Goal: Task Accomplishment & Management: Complete application form

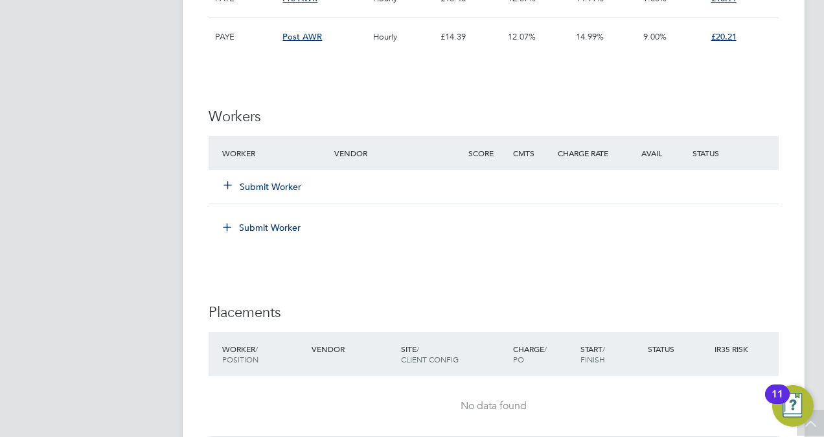
scroll to position [2981, 0]
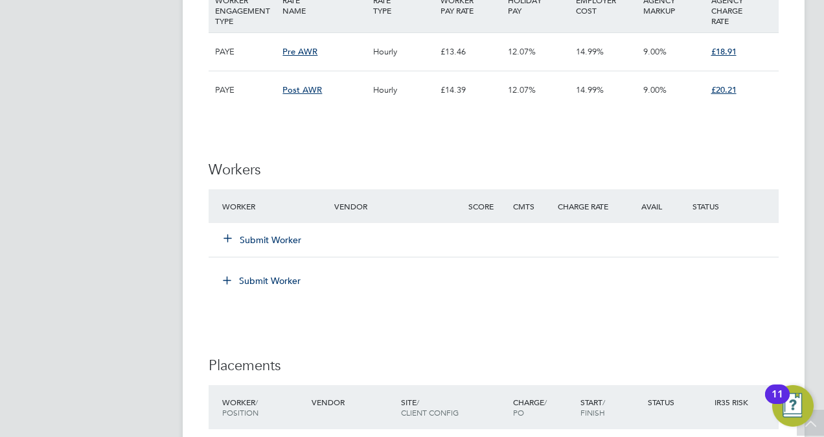
click at [230, 233] on icon at bounding box center [228, 238] width 10 height 10
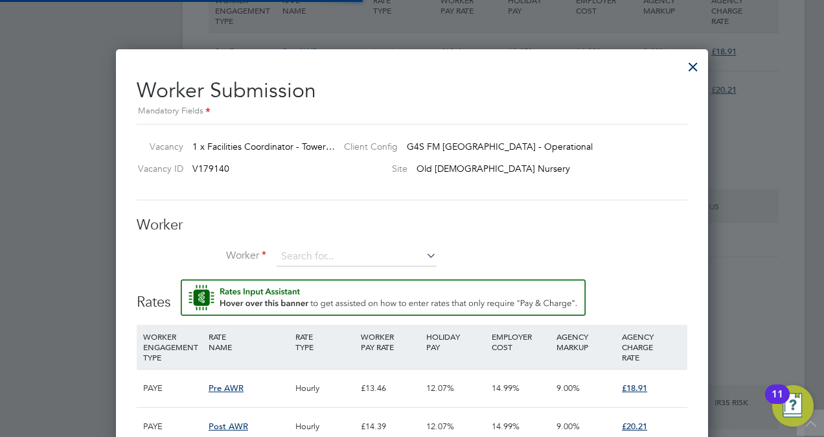
scroll to position [38, 87]
click at [348, 305] on li "R o bert Okofor (JA00418520)" at bounding box center [388, 309] width 222 height 17
type input "Robert Okofor (JA00418520)"
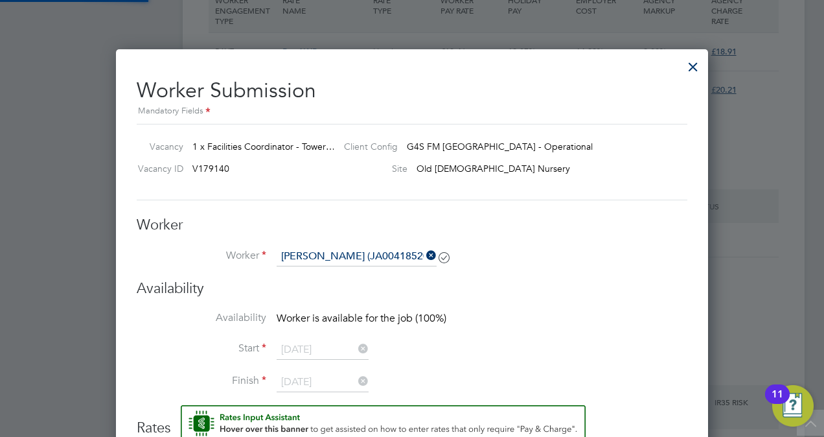
scroll to position [6, 6]
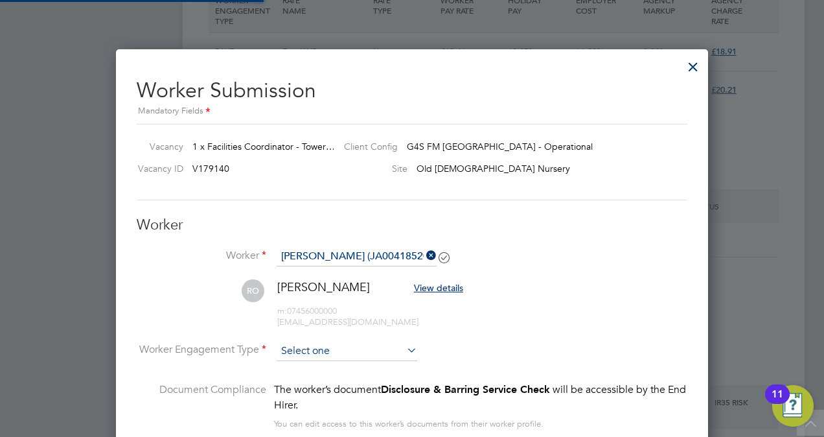
click at [403, 345] on input at bounding box center [347, 350] width 141 height 19
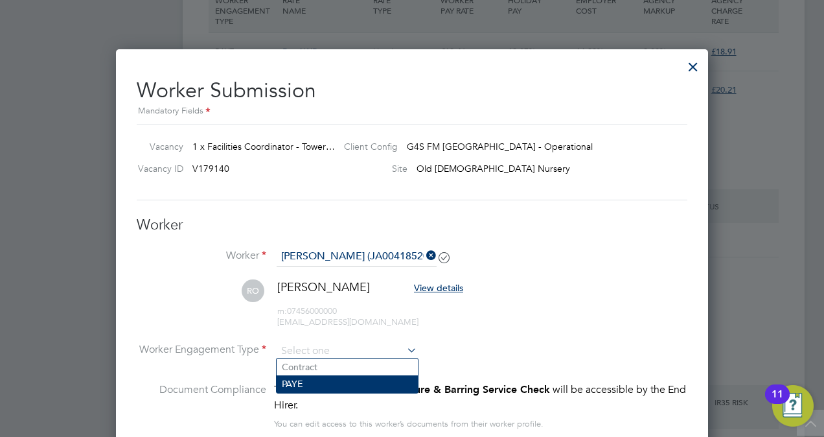
click at [353, 391] on li "PAYE" at bounding box center [347, 383] width 141 height 17
type input "PAYE"
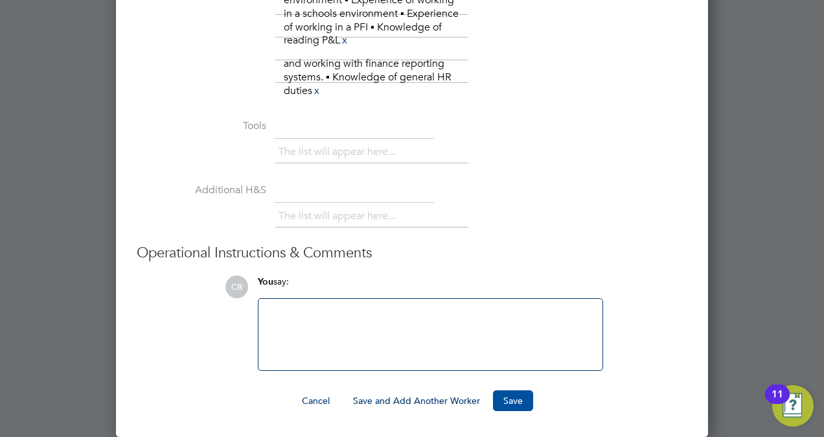
click at [510, 397] on button "Save" at bounding box center [513, 400] width 40 height 21
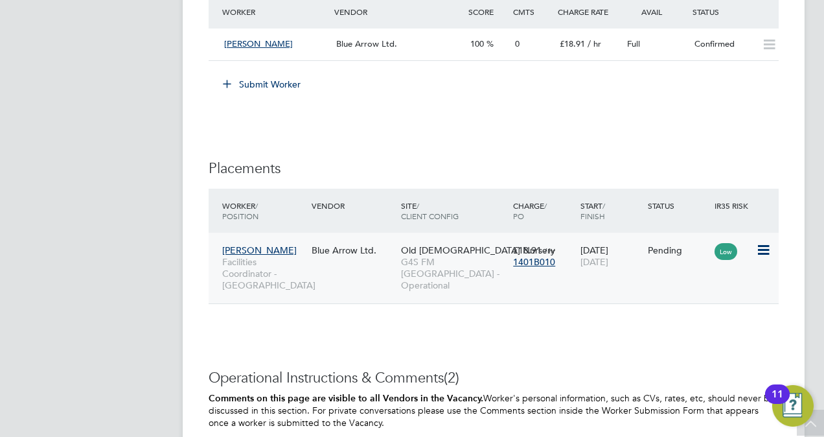
click at [761, 242] on icon at bounding box center [762, 250] width 13 height 16
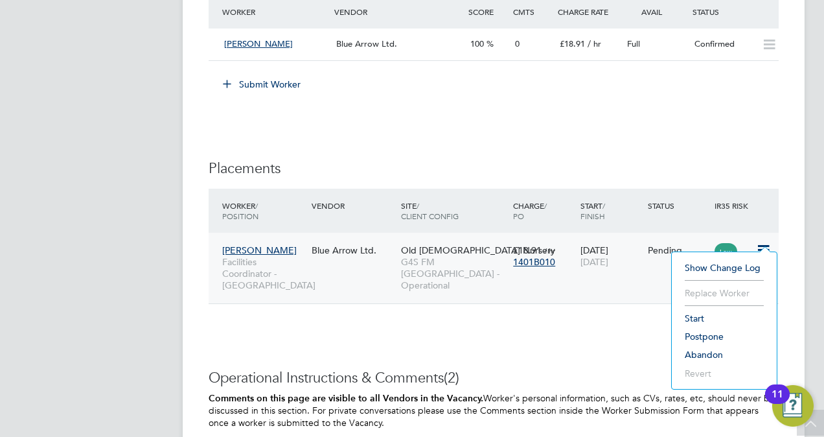
click at [697, 313] on li "Start" at bounding box center [724, 318] width 92 height 18
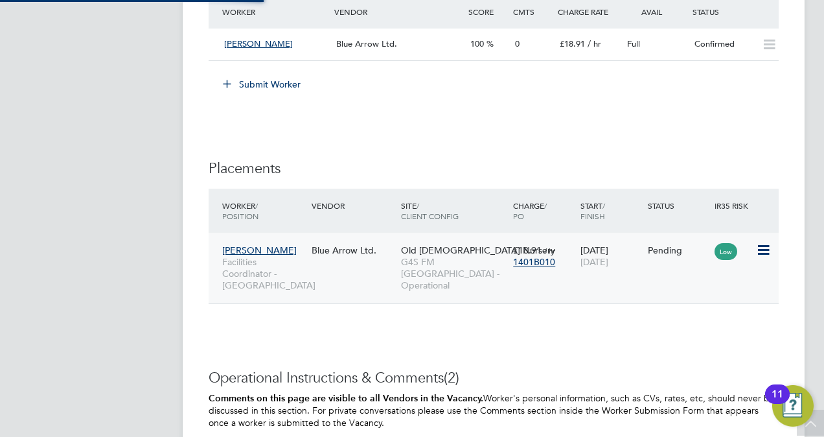
type input "[PERSON_NAME]"
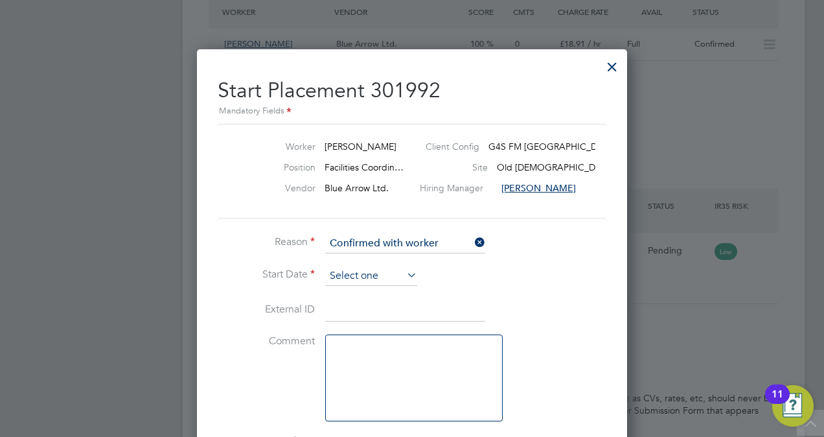
click at [378, 271] on input at bounding box center [371, 275] width 92 height 19
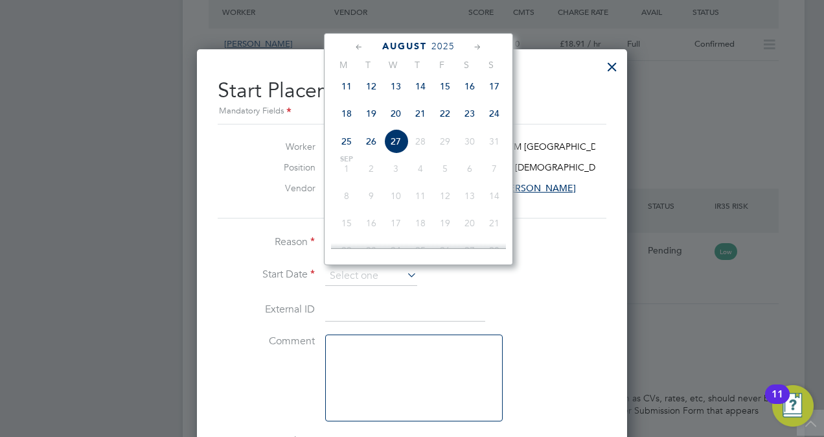
click at [396, 149] on span "27" at bounding box center [396, 141] width 25 height 25
type input "[DATE]"
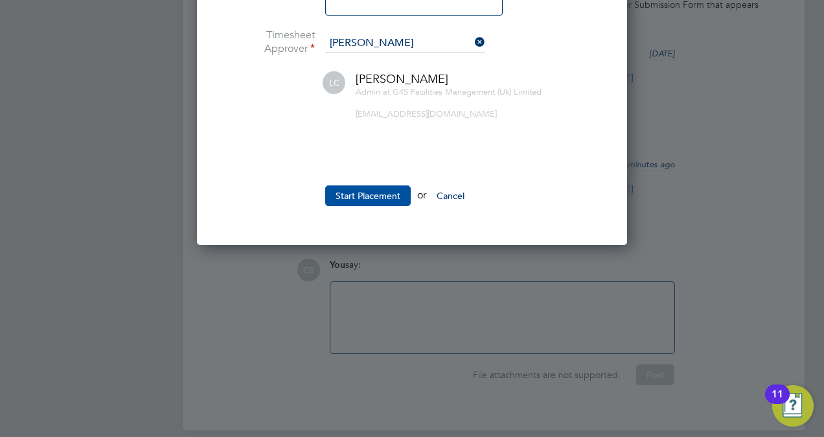
click at [365, 190] on button "Start Placement" at bounding box center [368, 195] width 86 height 21
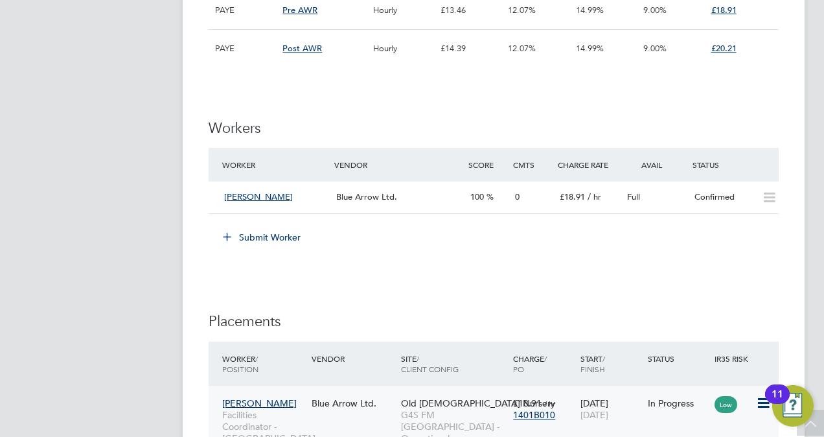
scroll to position [3110, 0]
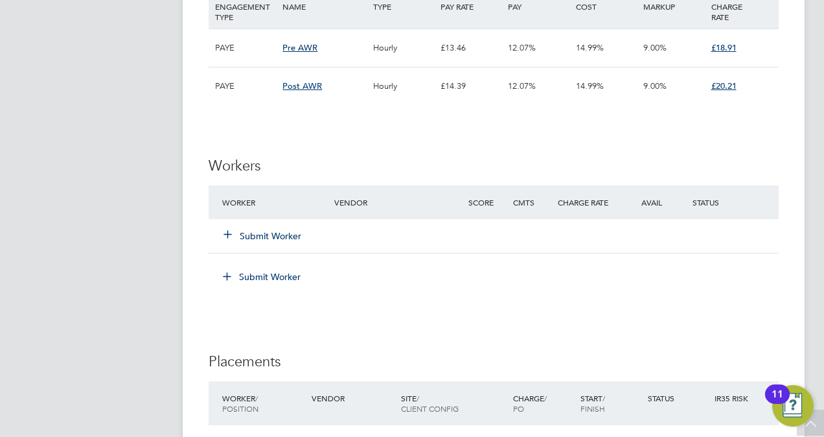
scroll to position [3045, 0]
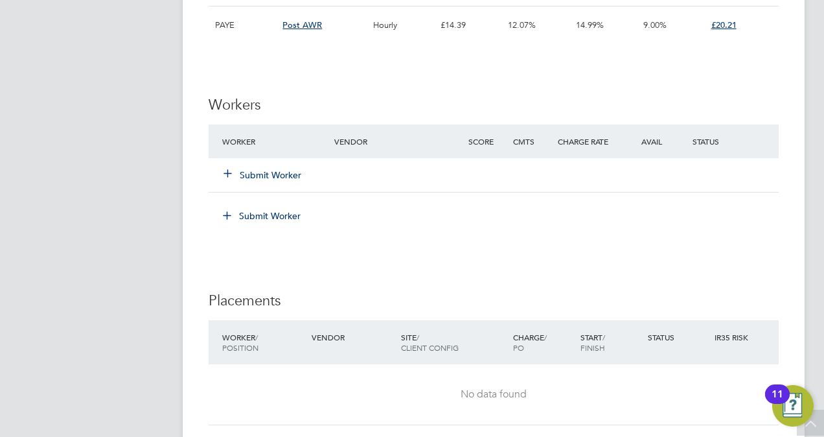
click at [223, 168] on icon at bounding box center [228, 173] width 10 height 10
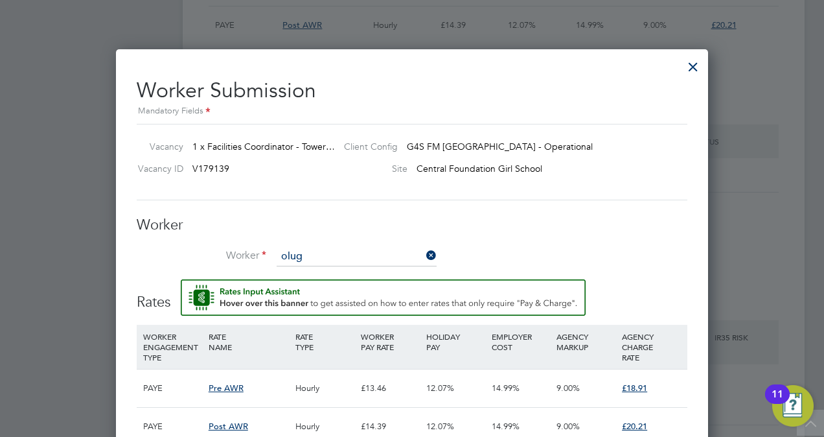
click at [358, 273] on li "Olubenga Dare (P525967)" at bounding box center [360, 274] width 167 height 17
type input "Olubenga Dare (P525967)"
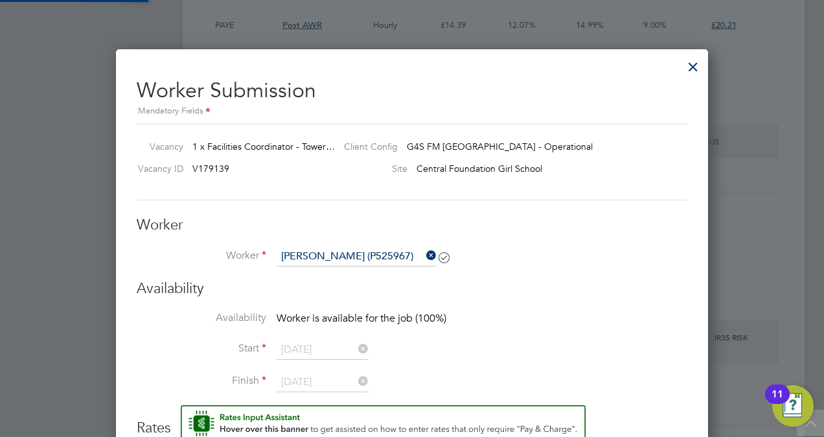
scroll to position [2227, 592]
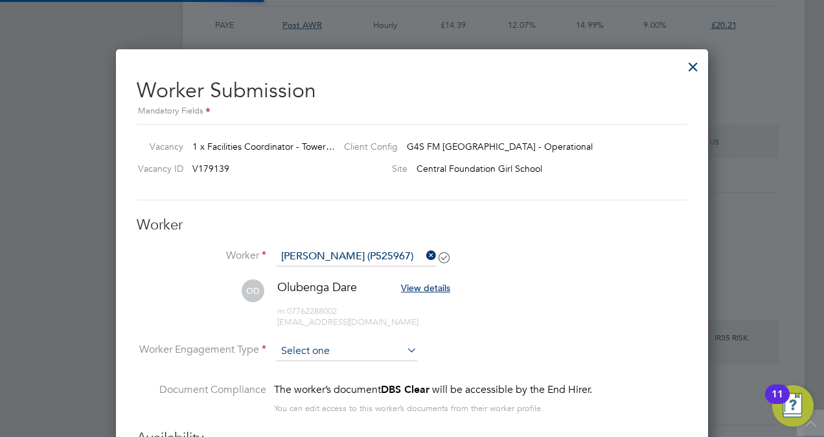
click at [400, 352] on input at bounding box center [347, 350] width 141 height 19
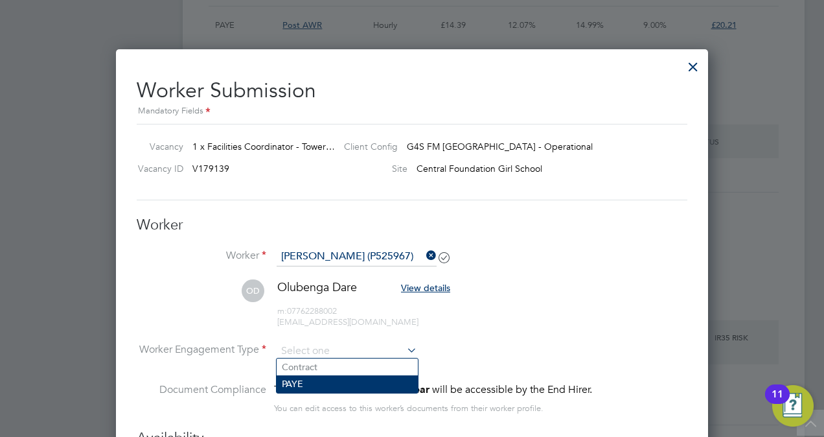
click at [359, 380] on li "PAYE" at bounding box center [347, 383] width 141 height 17
type input "PAYE"
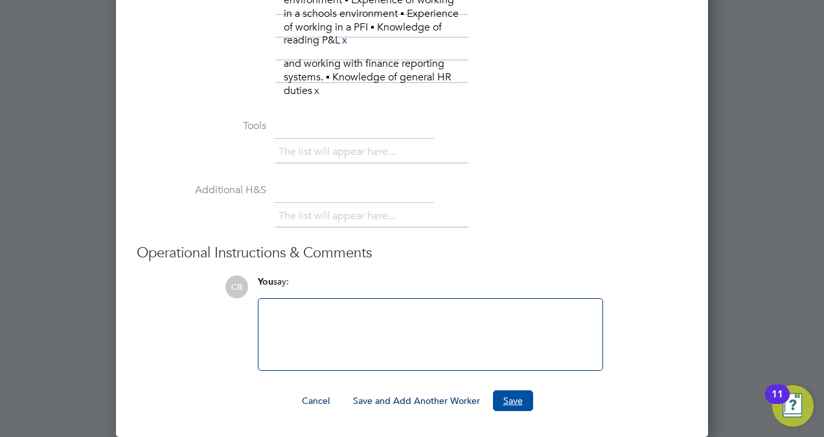
click at [512, 407] on button "Save" at bounding box center [513, 400] width 40 height 21
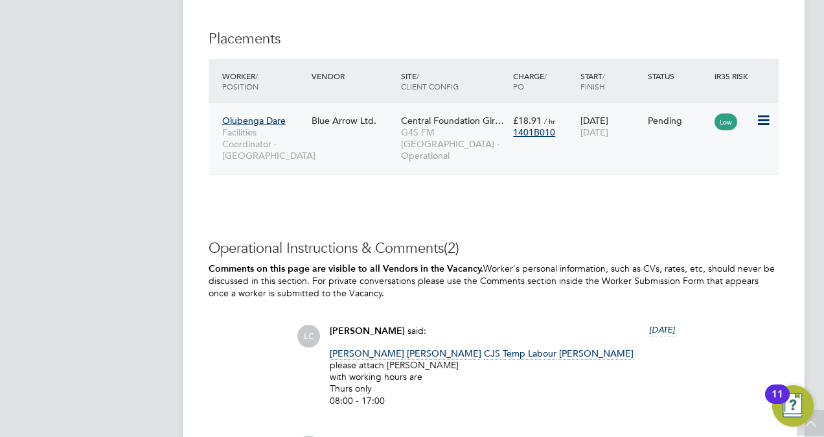
click at [768, 113] on icon at bounding box center [762, 121] width 13 height 16
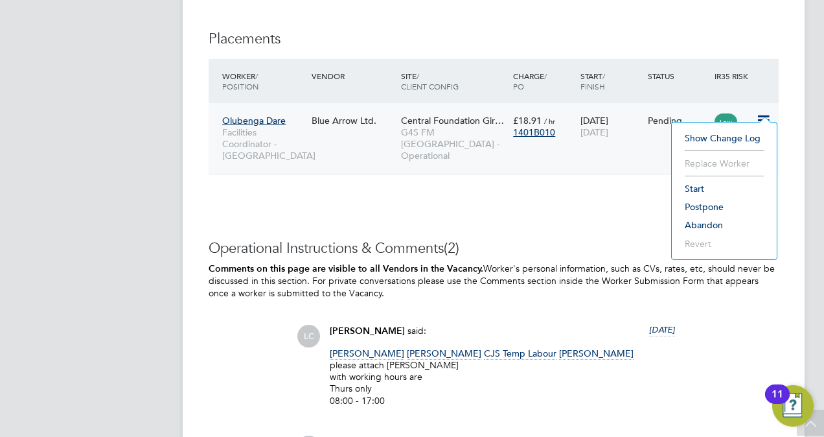
click at [711, 185] on li "Start" at bounding box center [724, 188] width 92 height 18
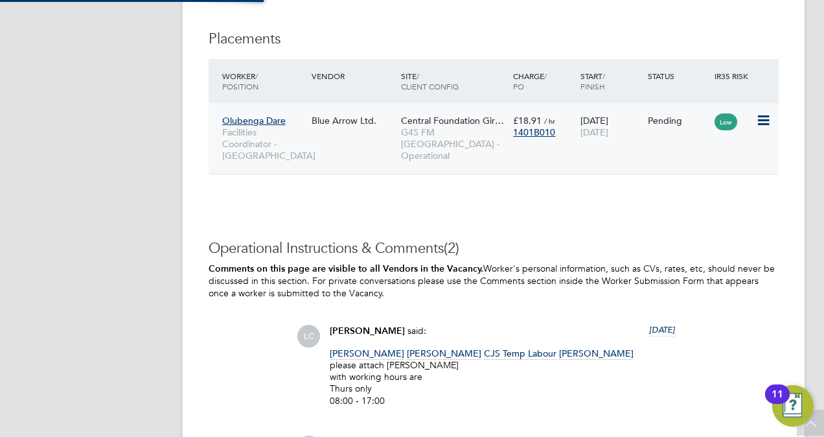
type input "[PERSON_NAME]"
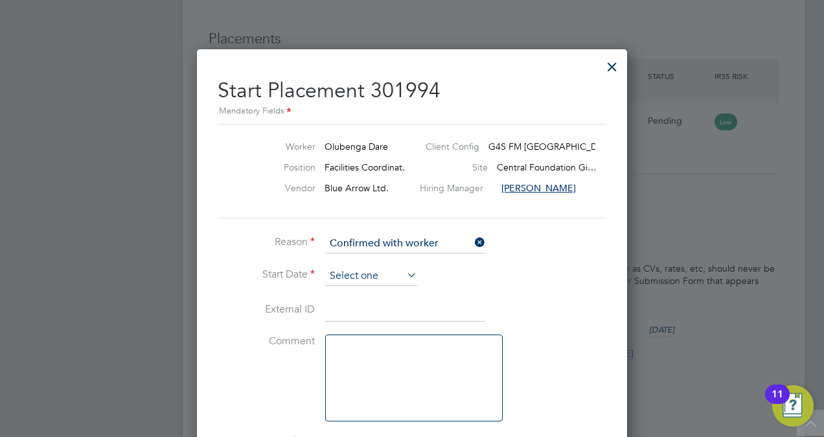
click at [389, 271] on input at bounding box center [371, 275] width 92 height 19
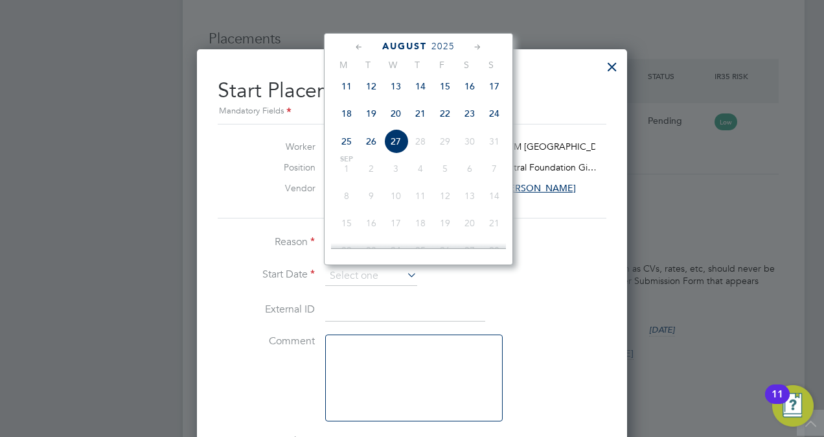
click at [404, 146] on span "27" at bounding box center [396, 141] width 25 height 25
type input "[DATE]"
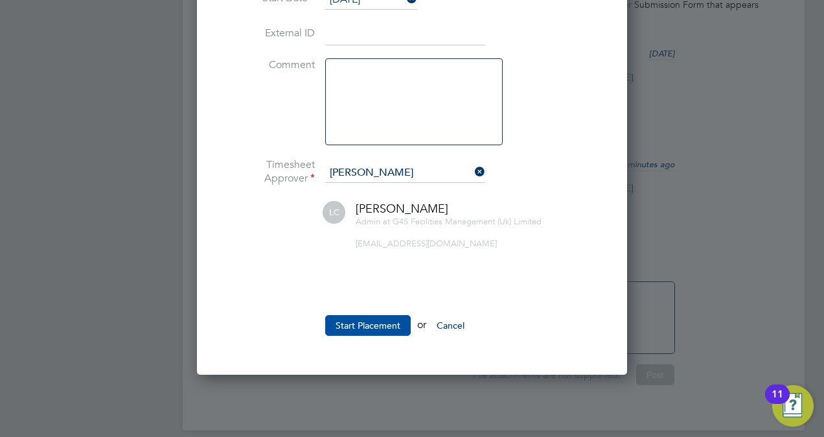
click at [384, 325] on button "Start Placement" at bounding box center [368, 325] width 86 height 21
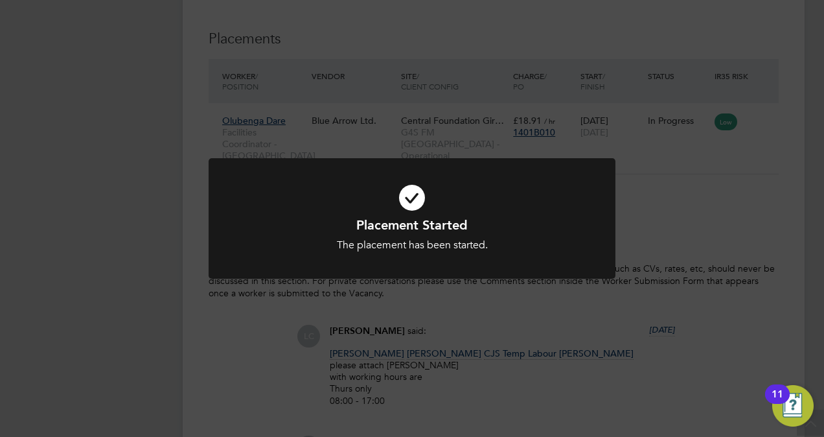
click at [707, 149] on div "Placement Started The placement has been started. Cancel Okay" at bounding box center [412, 218] width 824 height 437
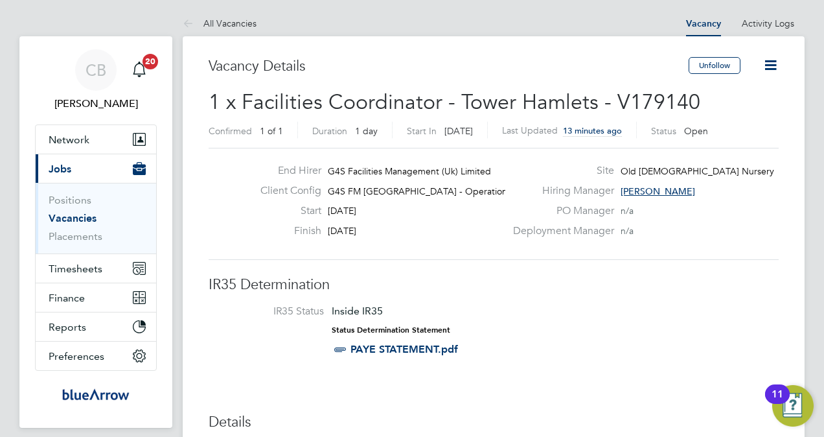
click at [60, 219] on link "Vacancies" at bounding box center [73, 218] width 48 height 12
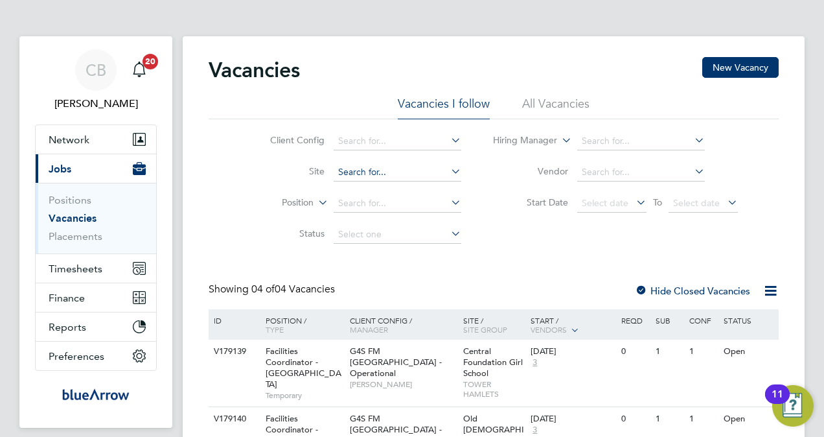
click at [369, 165] on input at bounding box center [398, 172] width 128 height 18
click at [422, 185] on li "Olga Primary School" at bounding box center [406, 189] width 146 height 17
type input "Olga Primary School"
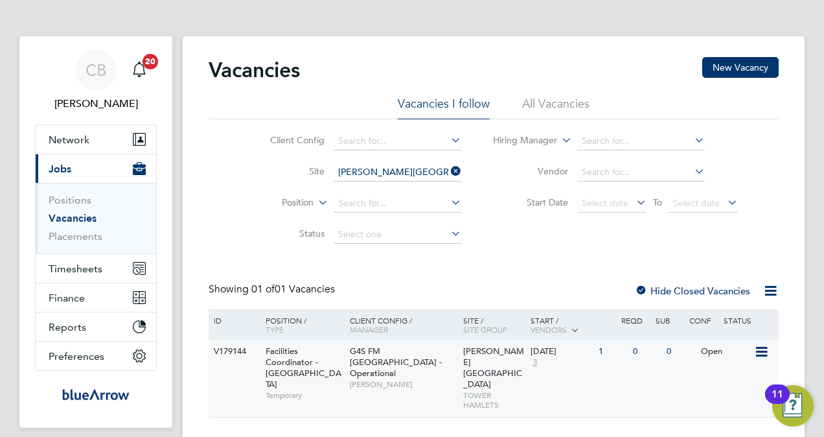
click at [474, 390] on span "TOWER HAMLETS" at bounding box center [494, 400] width 62 height 20
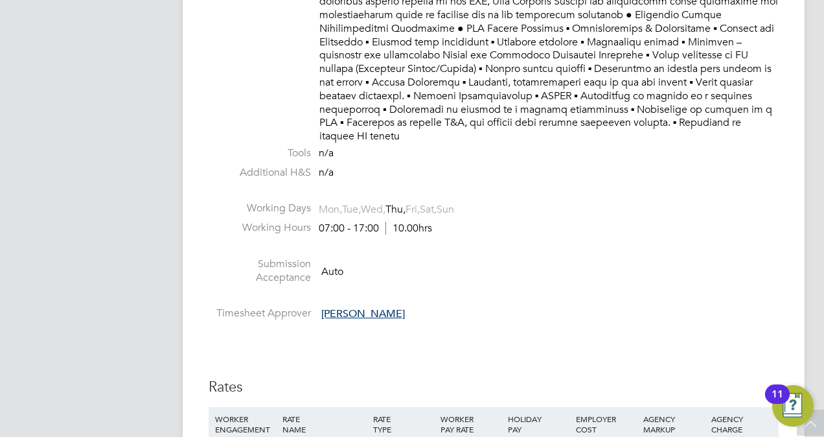
scroll to position [2916, 0]
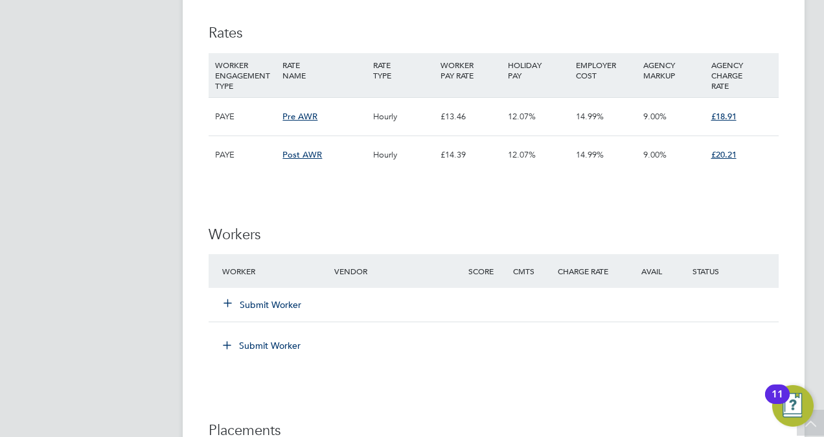
click at [233, 297] on icon at bounding box center [228, 302] width 10 height 10
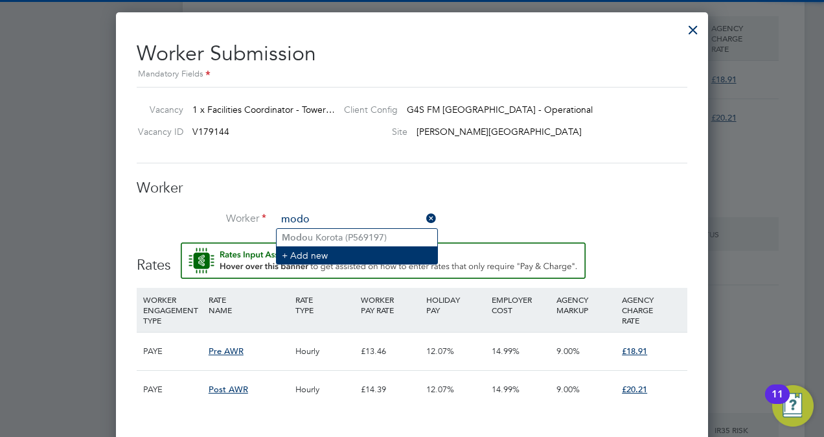
type input "modo"
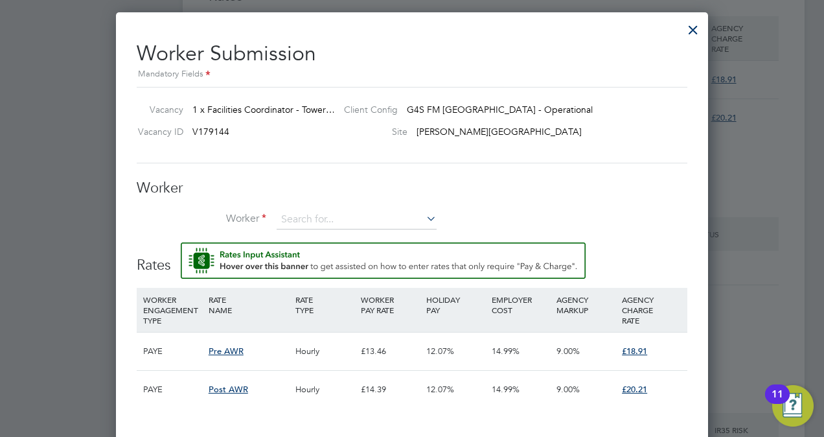
click at [317, 231] on li "Worker" at bounding box center [412, 226] width 551 height 32
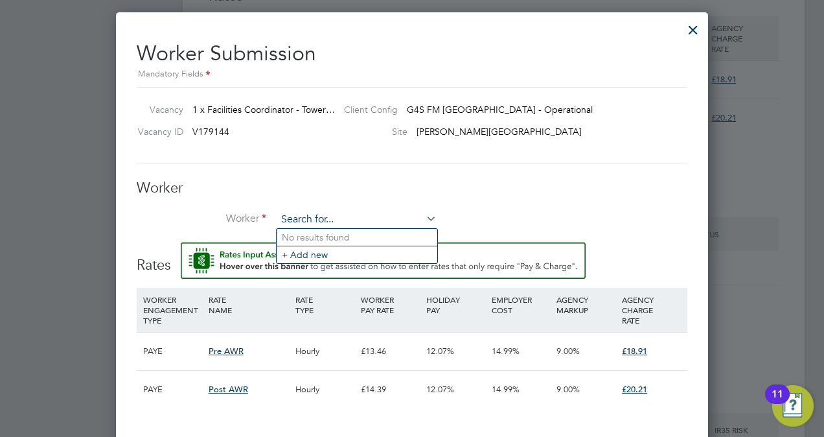
click at [323, 218] on input at bounding box center [357, 219] width 160 height 19
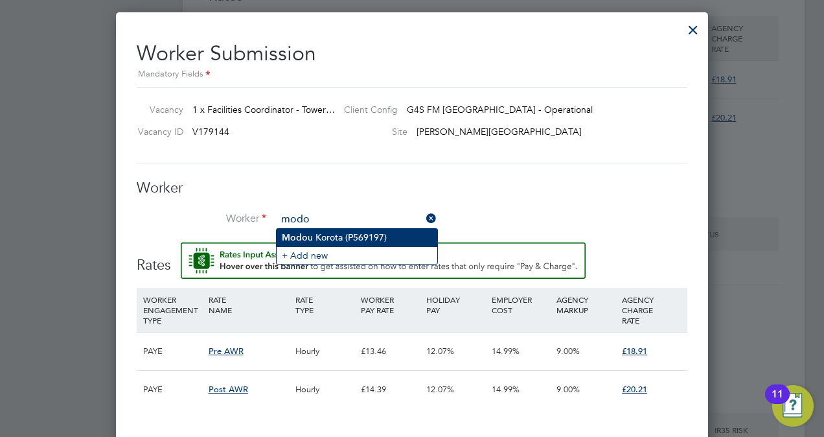
click at [317, 237] on li "Modo u Korota (P569197)" at bounding box center [357, 237] width 161 height 17
type input "Modou Korota (P569197)"
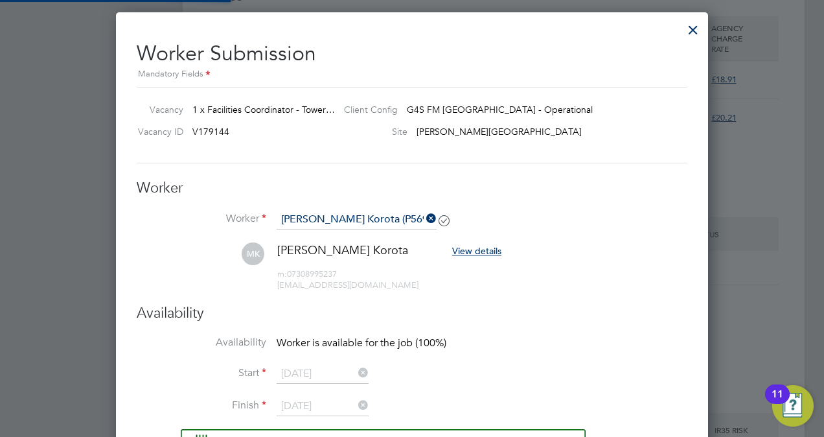
scroll to position [6, 6]
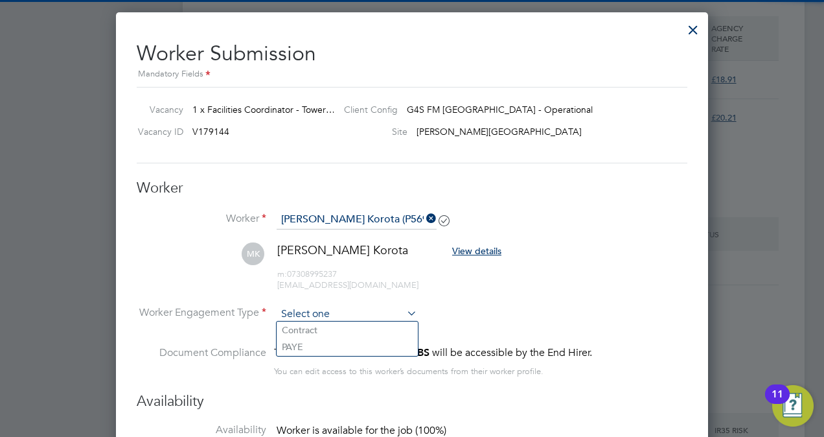
click at [393, 311] on input at bounding box center [347, 314] width 141 height 19
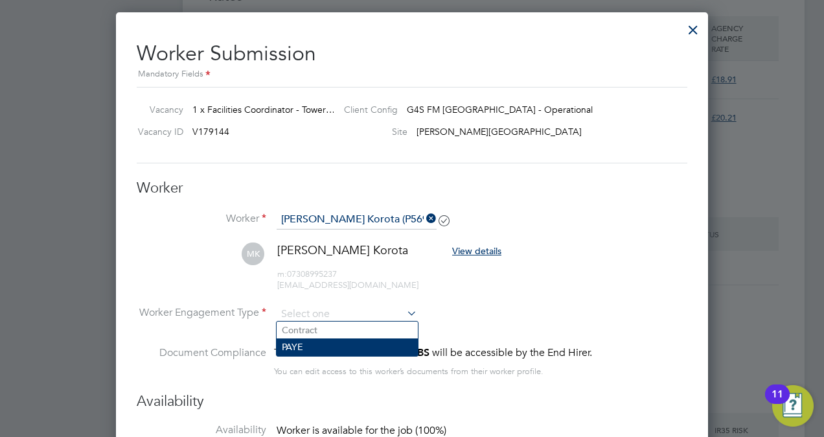
click at [338, 345] on li "PAYE" at bounding box center [347, 346] width 141 height 17
type input "PAYE"
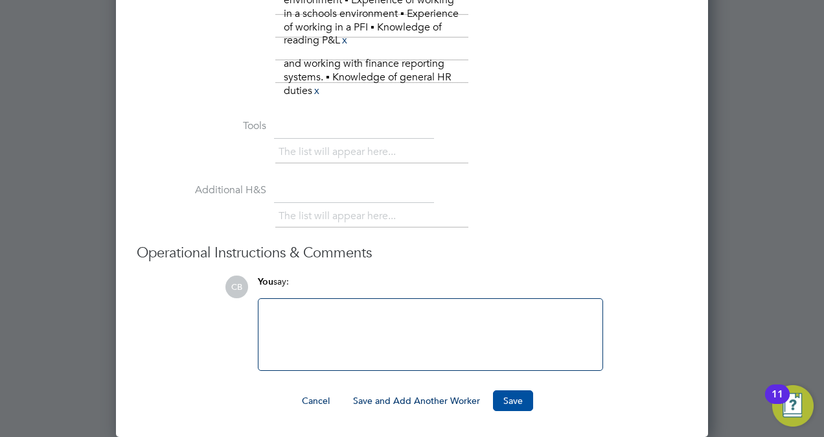
click at [513, 401] on button "Save" at bounding box center [513, 400] width 40 height 21
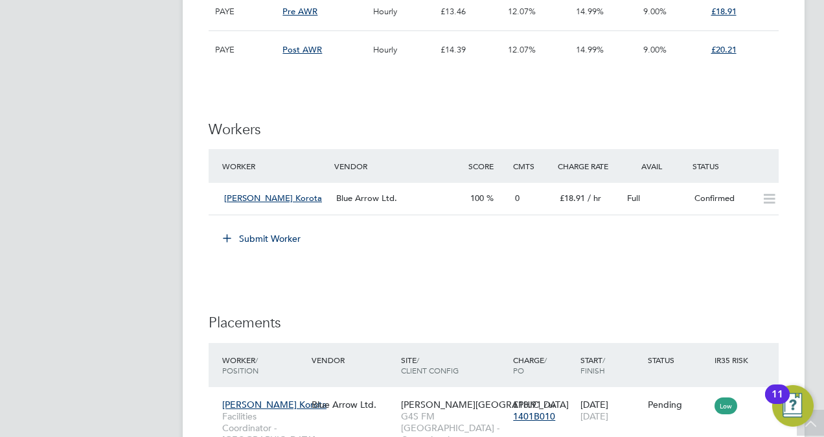
scroll to position [3110, 0]
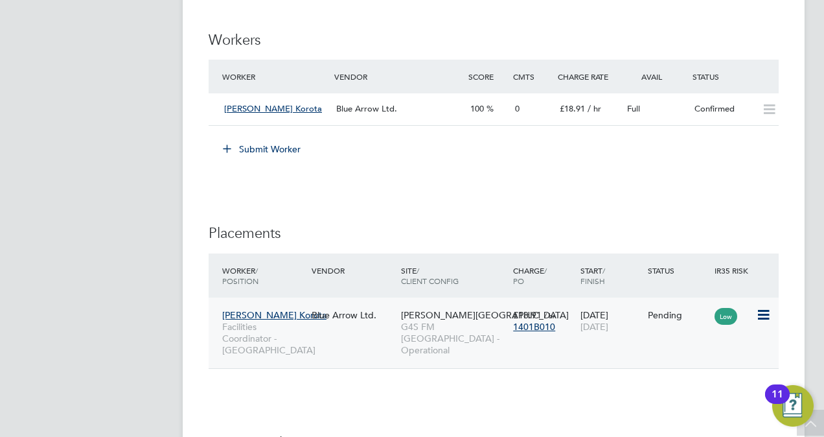
click at [764, 307] on icon at bounding box center [762, 315] width 13 height 16
click at [705, 386] on li "Start" at bounding box center [724, 383] width 92 height 18
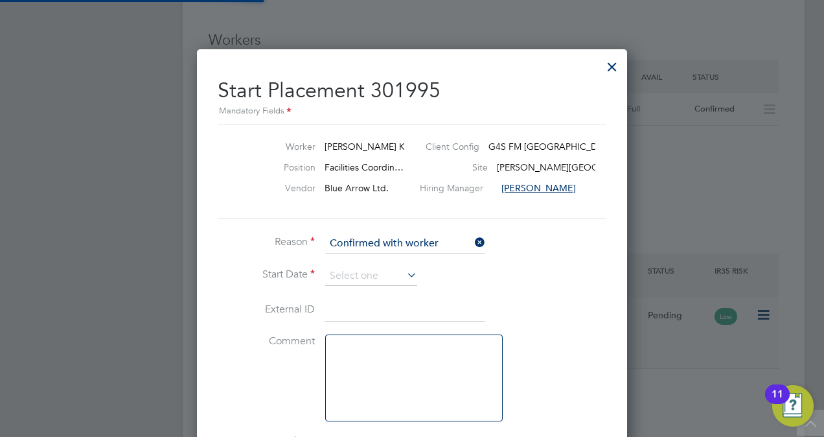
scroll to position [6, 6]
click at [389, 272] on input at bounding box center [371, 275] width 92 height 19
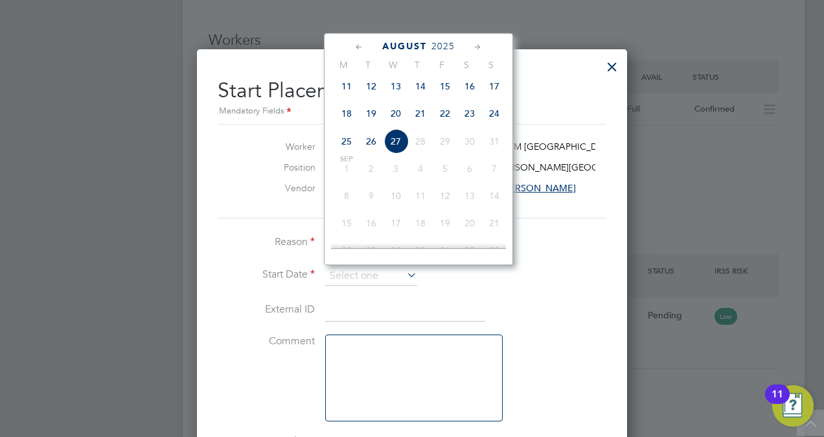
click at [395, 141] on span "27" at bounding box center [396, 141] width 25 height 25
type input "[DATE]"
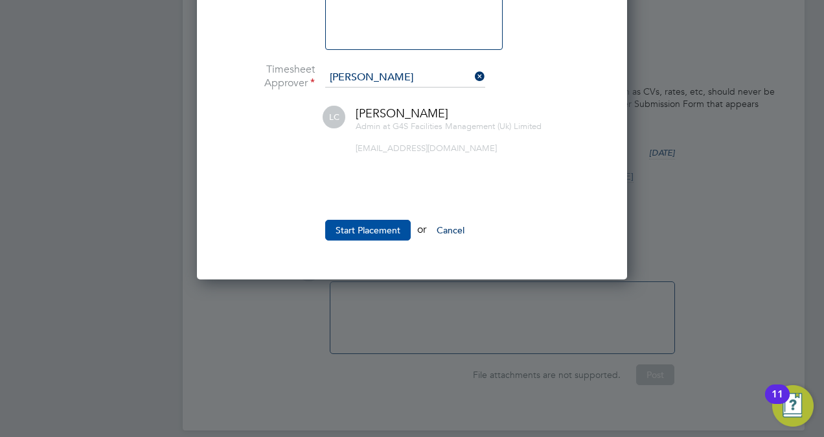
click at [371, 225] on button "Start Placement" at bounding box center [368, 230] width 86 height 21
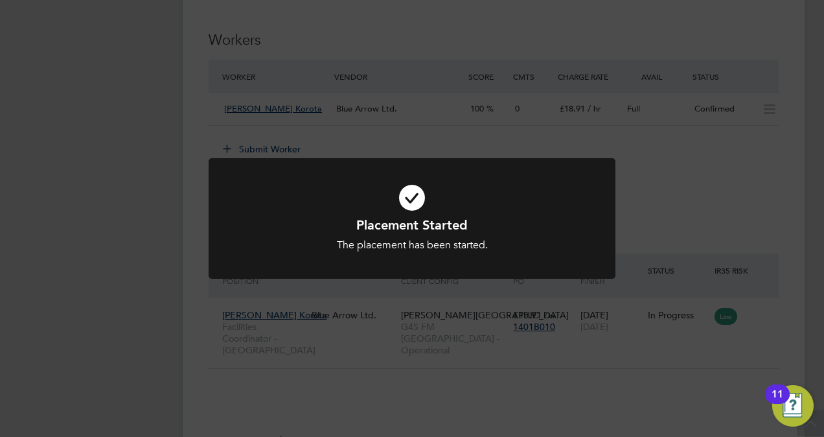
click at [514, 390] on div "Placement Started The placement has been started. Cancel Okay" at bounding box center [412, 218] width 824 height 437
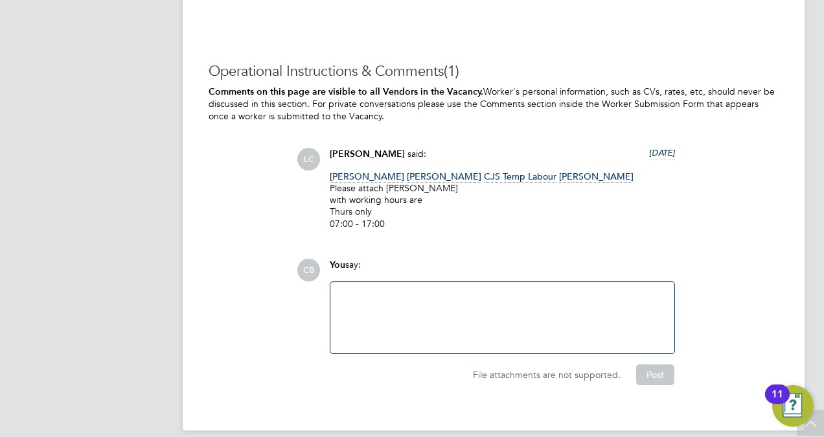
click at [373, 290] on div at bounding box center [502, 318] width 329 height 56
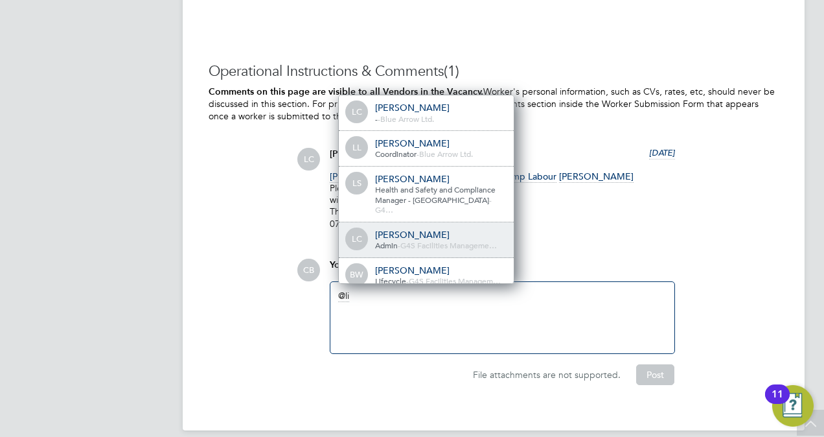
click at [452, 240] on span "G4S Facilities Manageme…" at bounding box center [448, 245] width 97 height 10
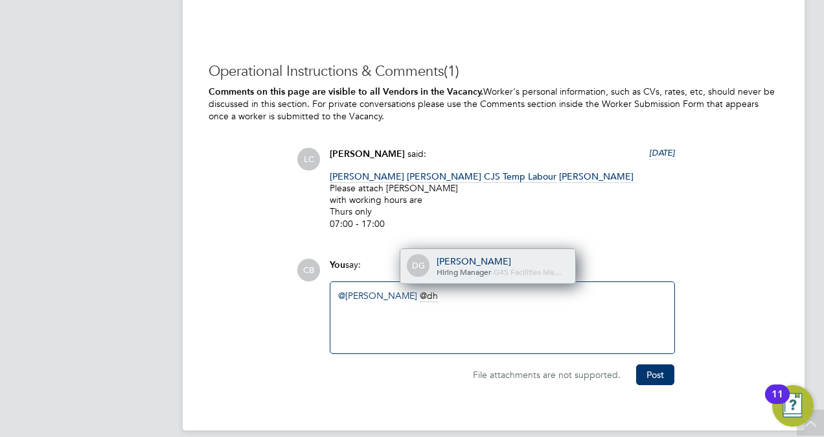
click at [457, 255] on div "[PERSON_NAME]" at bounding box center [502, 261] width 130 height 12
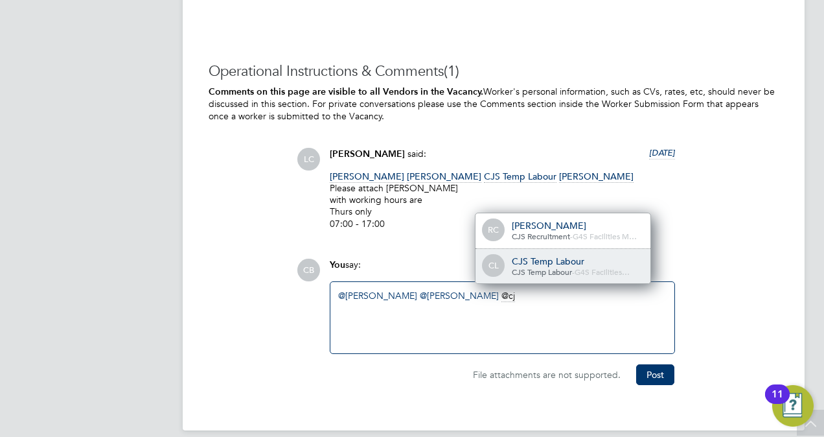
click at [560, 249] on div "CL CJS Temp Labour CJS Temp Labour - G4S Facilities…" at bounding box center [563, 266] width 175 height 35
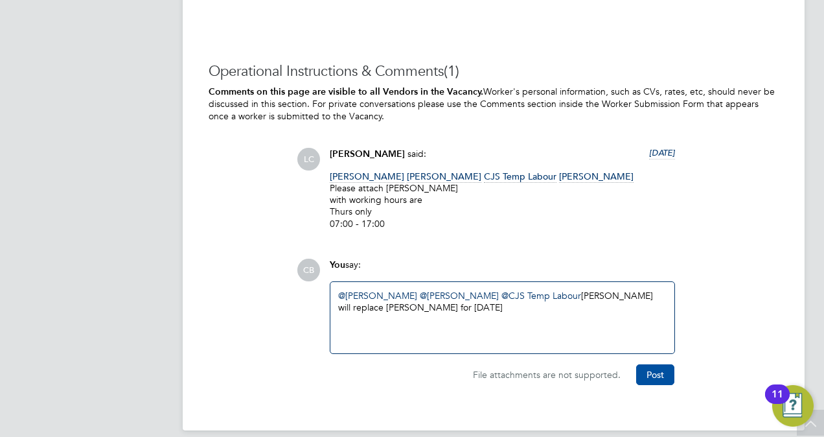
click at [662, 364] on button "Post" at bounding box center [655, 374] width 38 height 21
